Goal: Download file/media

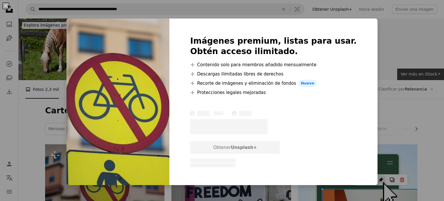
scroll to position [66, 0]
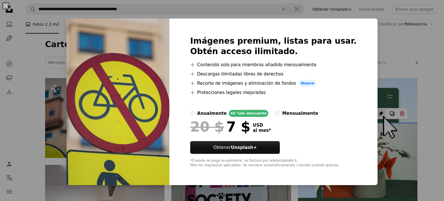
click at [372, 40] on div "An X shape Imágenes premium, listas para usar. Obtén acceso ilimitado. A plus s…" at bounding box center [222, 100] width 444 height 201
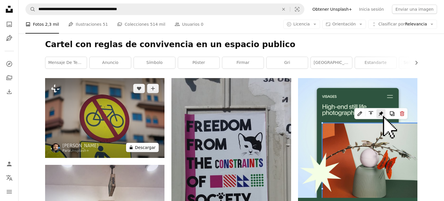
click at [140, 148] on button "A lock Descargar" at bounding box center [142, 147] width 33 height 9
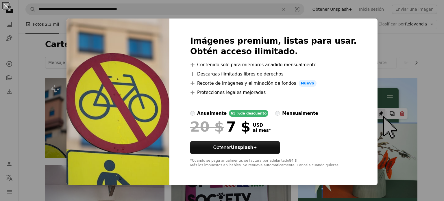
click at [21, 114] on div "An X shape Imágenes premium, listas para usar. Obtén acceso ilimitado. A plus s…" at bounding box center [222, 100] width 444 height 201
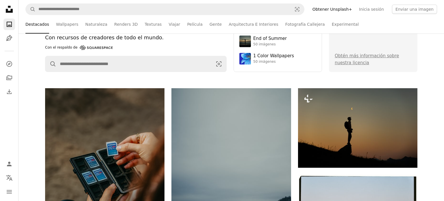
scroll to position [72, 0]
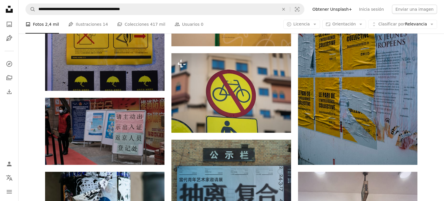
scroll to position [407, 0]
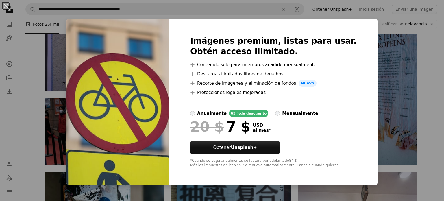
click at [22, 53] on div "An X shape Imágenes premium, listas para usar. Obtén acceso ilimitado. A plus s…" at bounding box center [222, 100] width 444 height 201
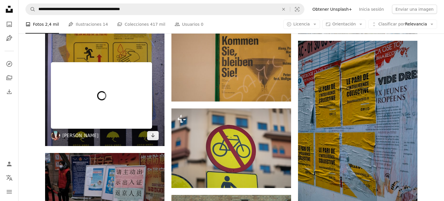
scroll to position [351, 0]
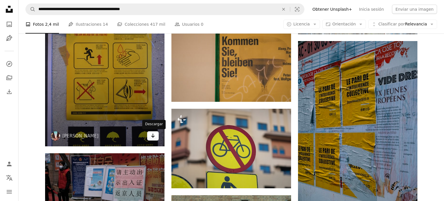
click at [153, 138] on icon "Arrow pointing down" at bounding box center [152, 135] width 5 height 7
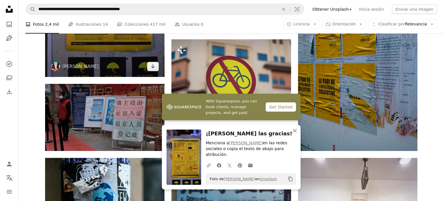
scroll to position [421, 0]
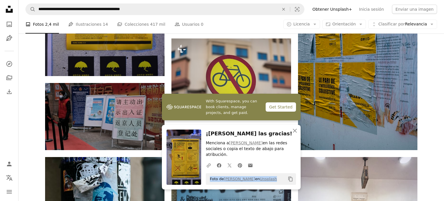
drag, startPoint x: 208, startPoint y: 179, endPoint x: 267, endPoint y: 182, distance: 58.7
click at [267, 182] on div "Foto de Erin Song en Unsplash Copy content" at bounding box center [251, 179] width 90 height 12
click at [291, 179] on icon "Copy content" at bounding box center [290, 178] width 5 height 5
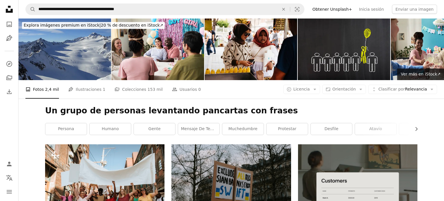
scroll to position [85, 0]
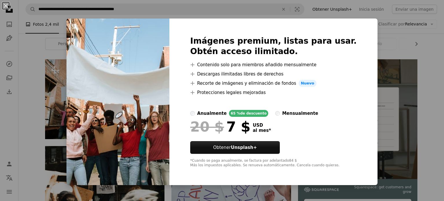
click at [148, 73] on img at bounding box center [117, 101] width 103 height 166
click at [5, 6] on button "An X shape" at bounding box center [5, 5] width 7 height 7
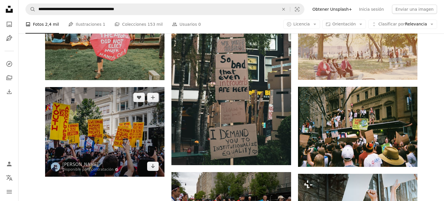
scroll to position [682, 0]
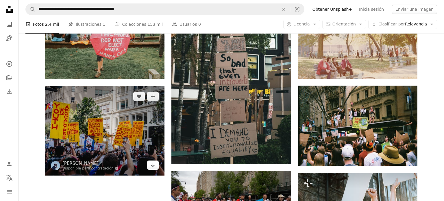
click at [153, 165] on icon "Descargar" at bounding box center [153, 165] width 4 height 4
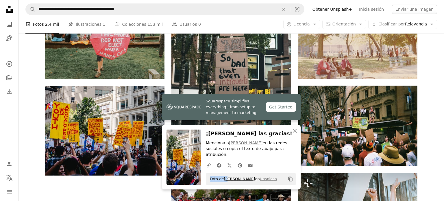
drag, startPoint x: 210, startPoint y: 179, endPoint x: 228, endPoint y: 178, distance: 18.2
click at [228, 178] on span "Foto de Ronan Furuta en Unsplash" at bounding box center [242, 178] width 70 height 9
click at [290, 179] on icon "Copy content" at bounding box center [290, 178] width 5 height 5
